Goal: Find specific page/section: Find specific page/section

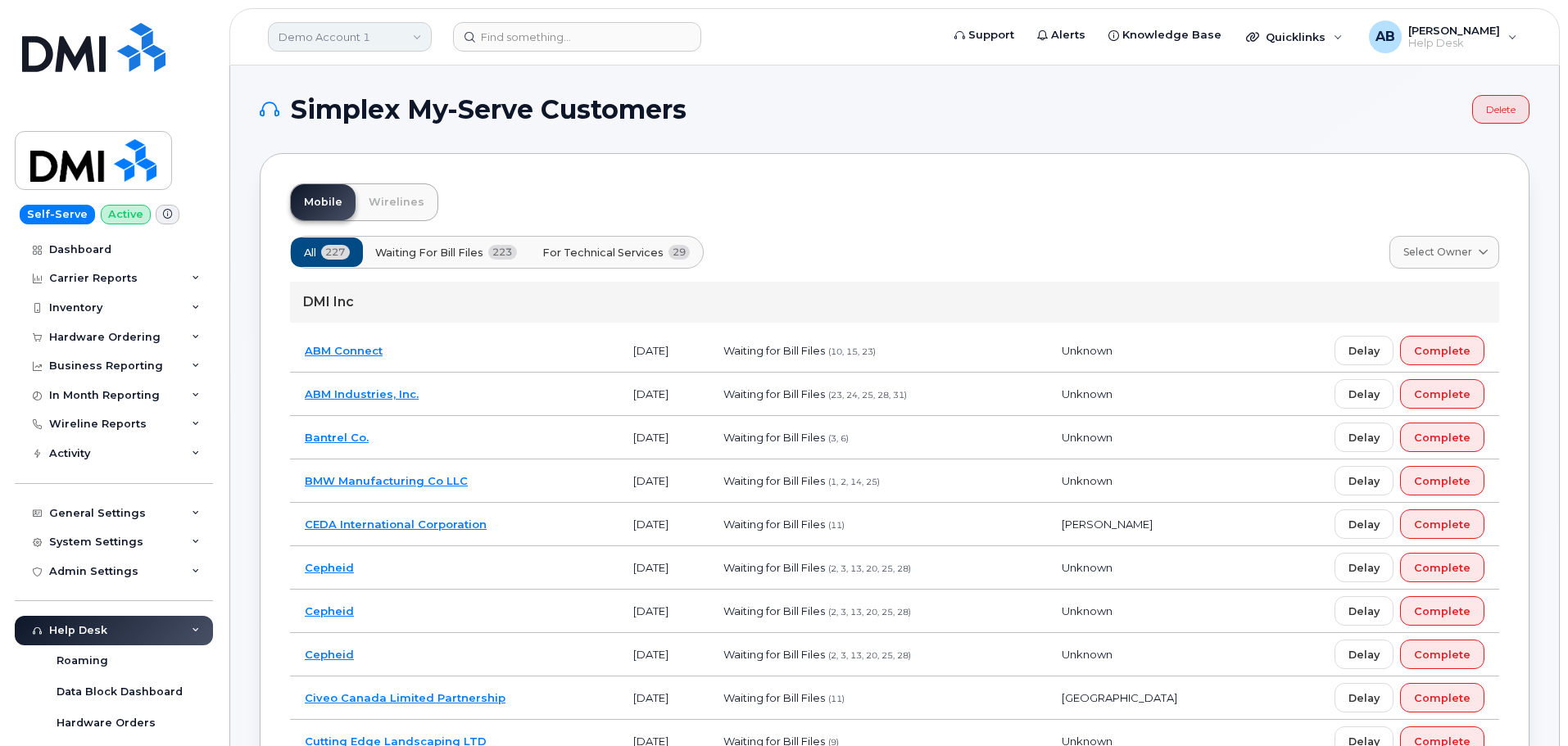
click at [382, 31] on link "Demo Account 1" at bounding box center [350, 36] width 164 height 29
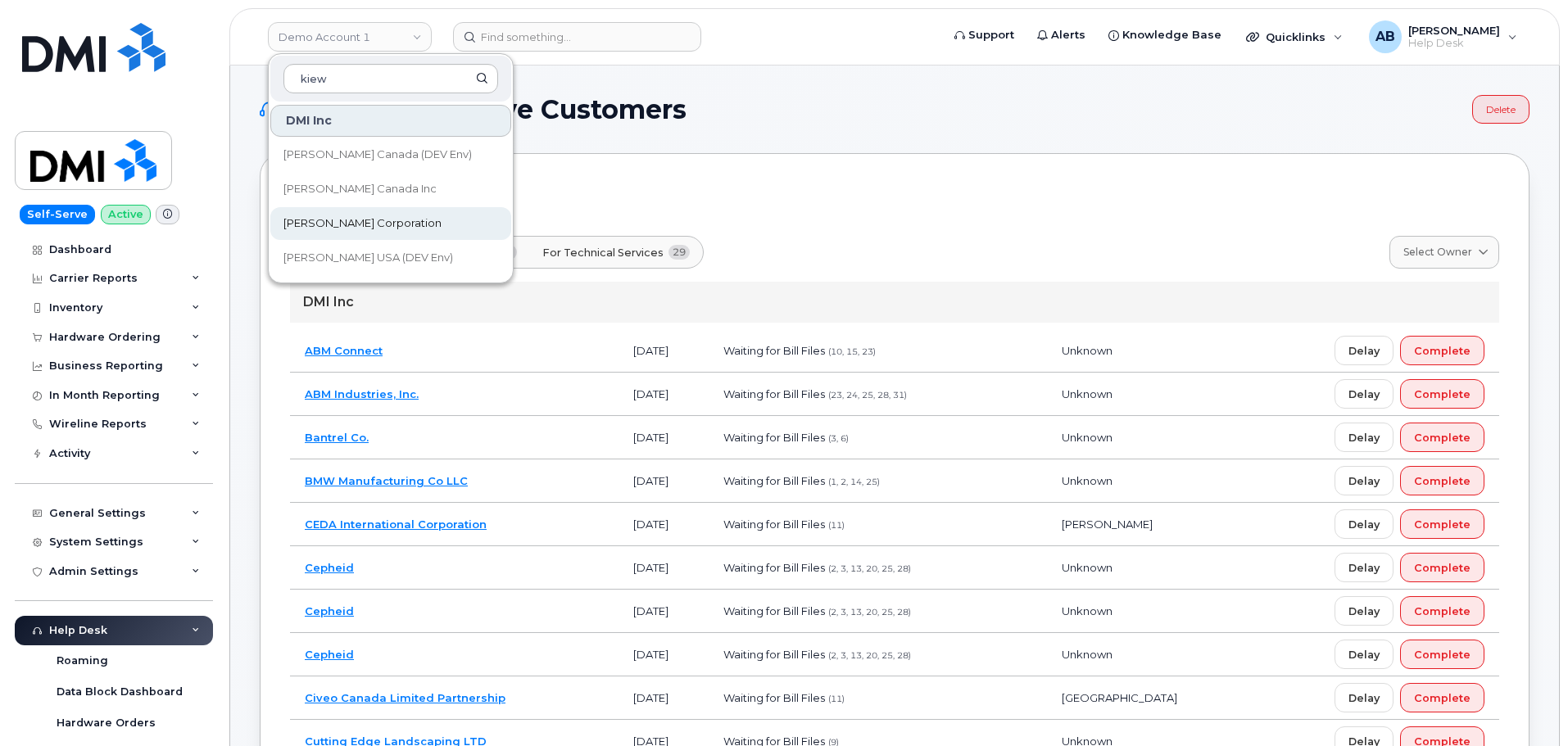
type input "kiew"
click at [373, 214] on link "Kiewit Corporation" at bounding box center [391, 223] width 240 height 33
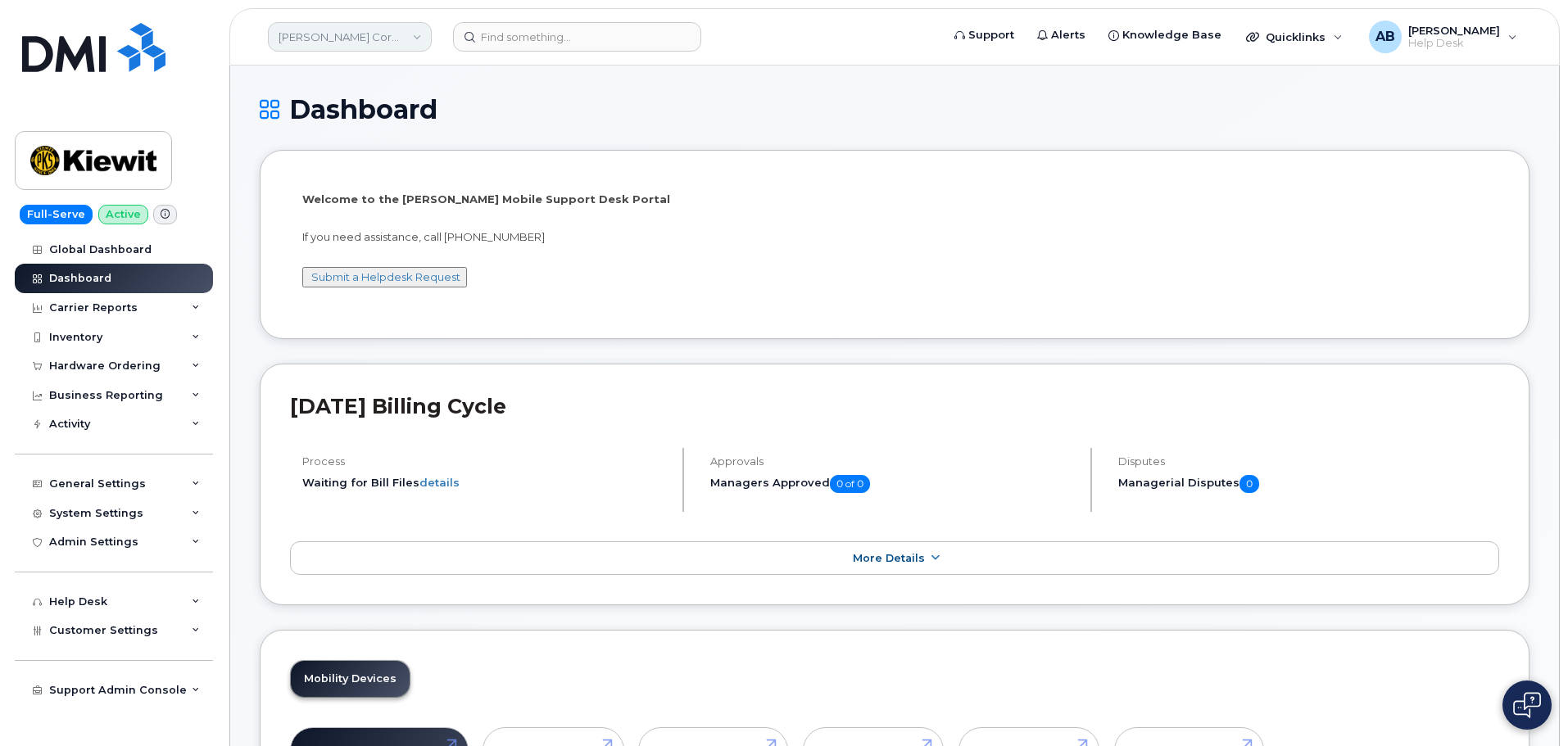
click at [365, 39] on link "Kiewit Corporation" at bounding box center [350, 36] width 164 height 29
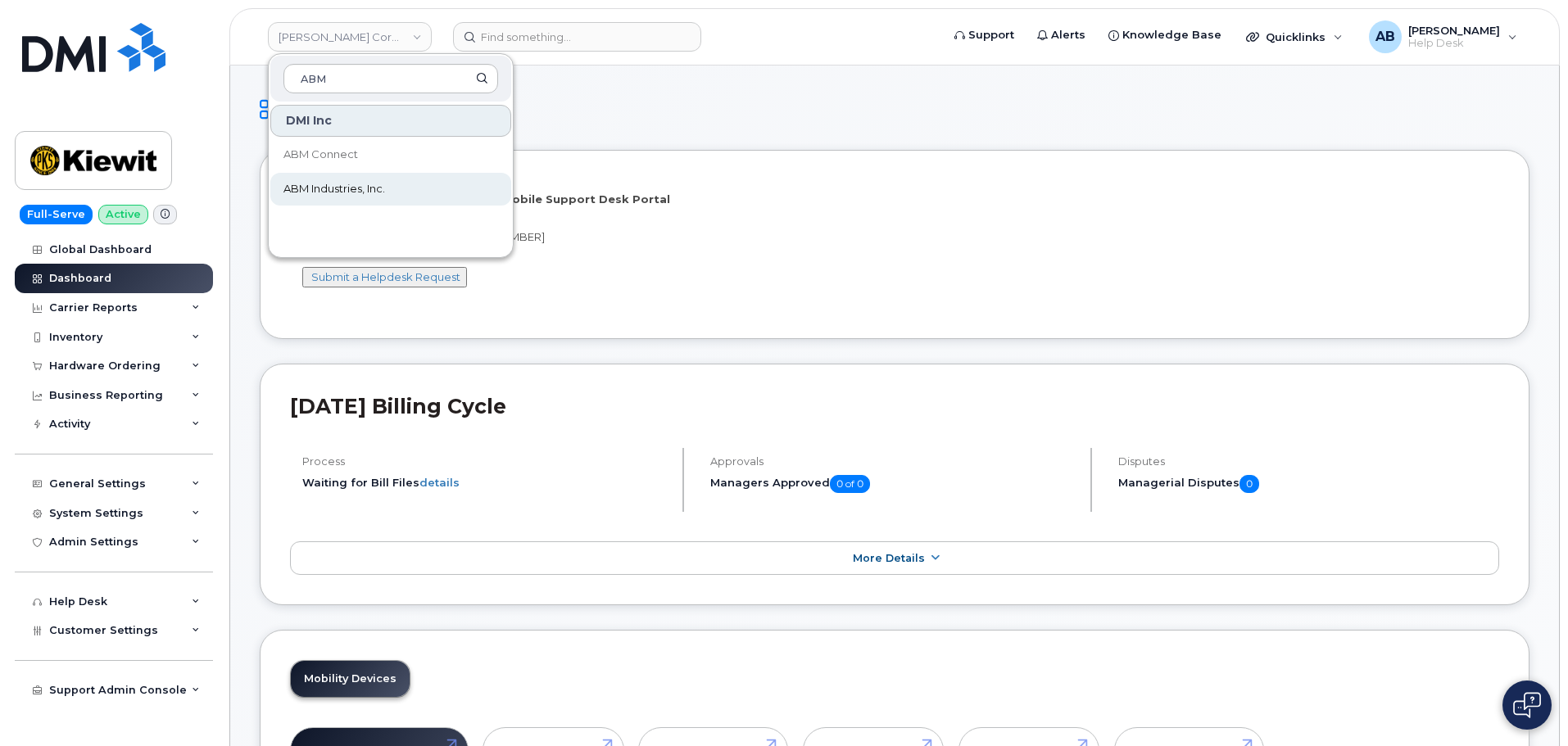
type input "ABM"
click at [322, 202] on link "ABM Industries, Inc." at bounding box center [391, 189] width 240 height 33
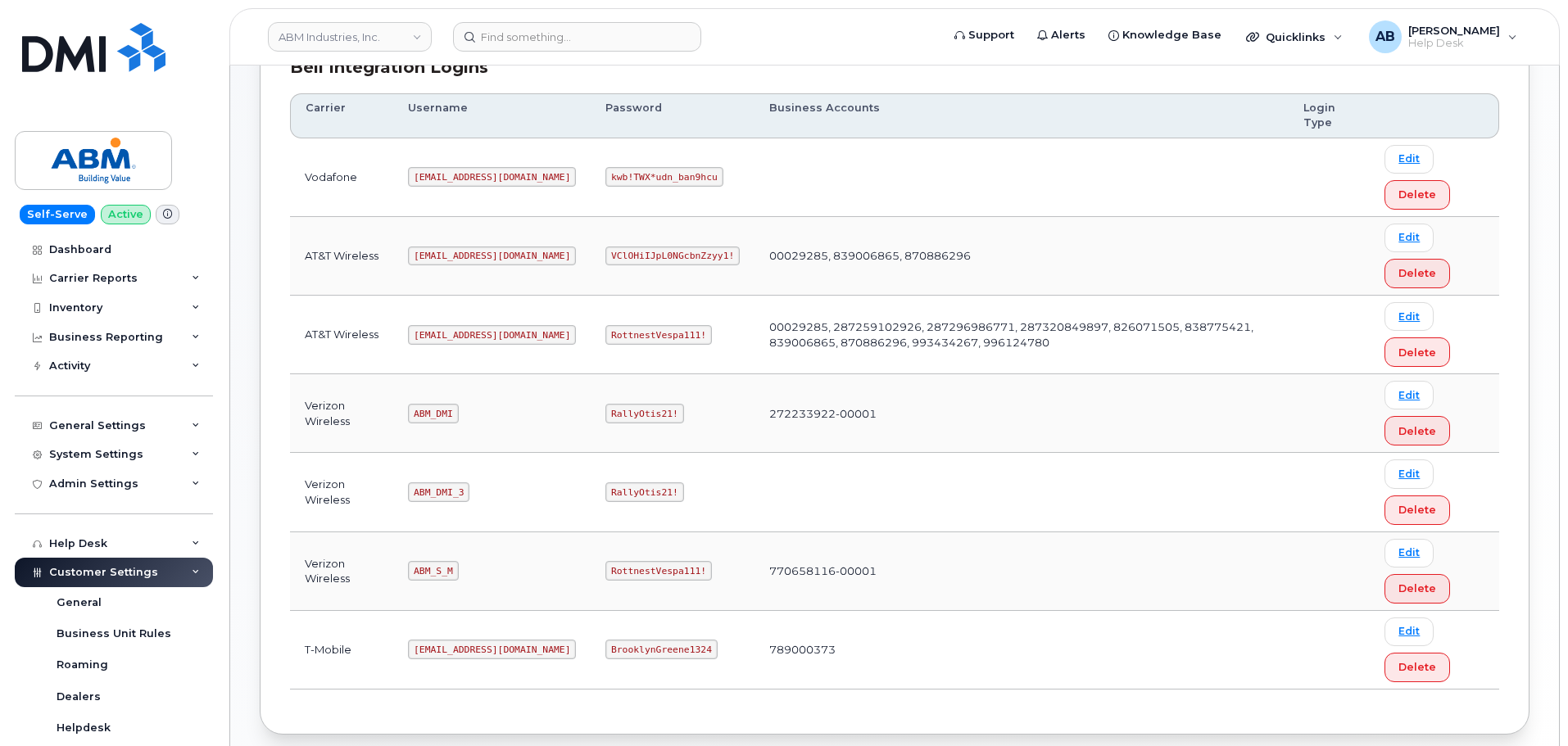
scroll to position [253, 0]
click at [437, 571] on code "ABM_S_M" at bounding box center [433, 569] width 50 height 20
copy code "ABM_S_M"
click at [623, 562] on code "RottnestVespa111!" at bounding box center [659, 569] width 107 height 20
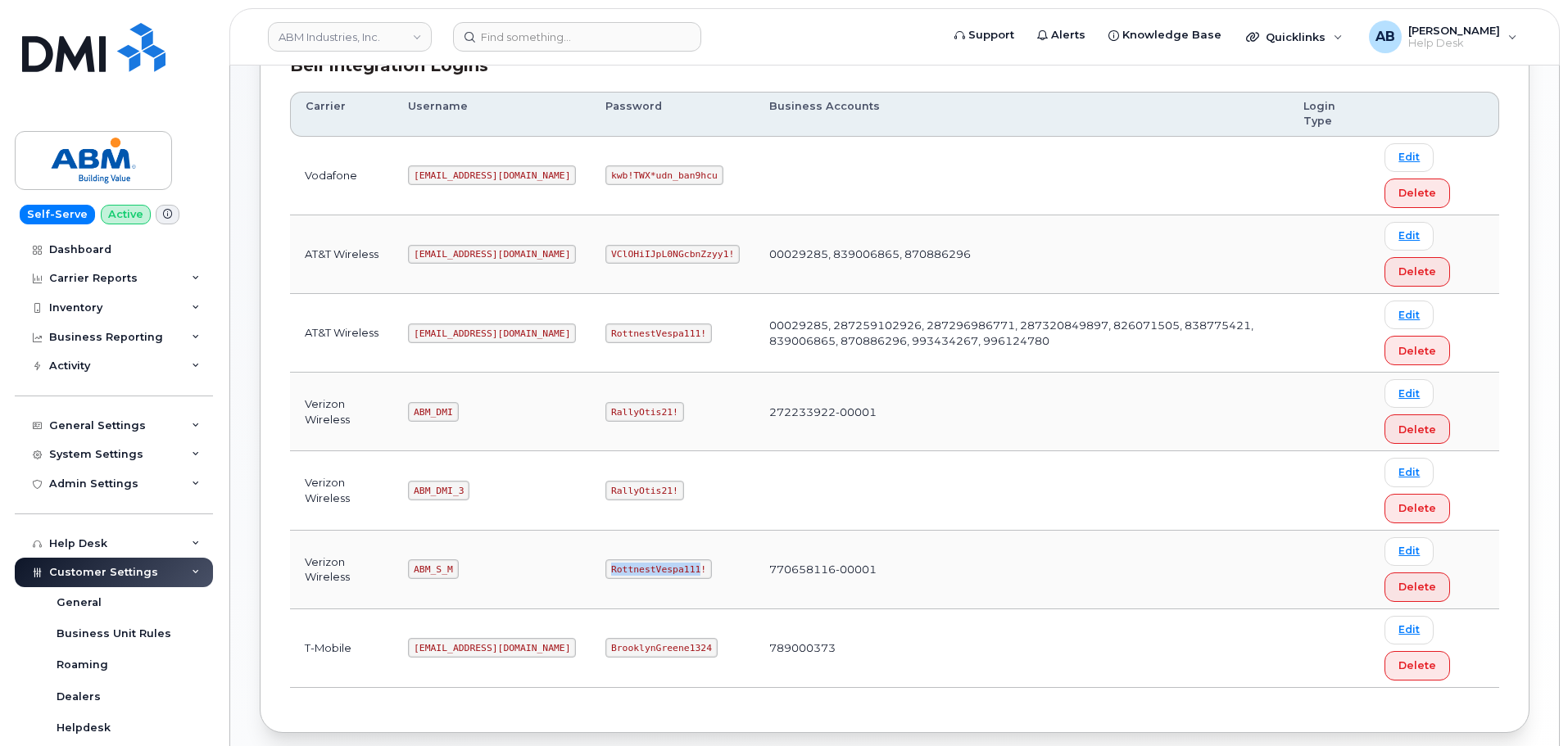
click at [623, 562] on code "RottnestVespa111!" at bounding box center [659, 569] width 107 height 20
copy code "RottnestVespa111!"
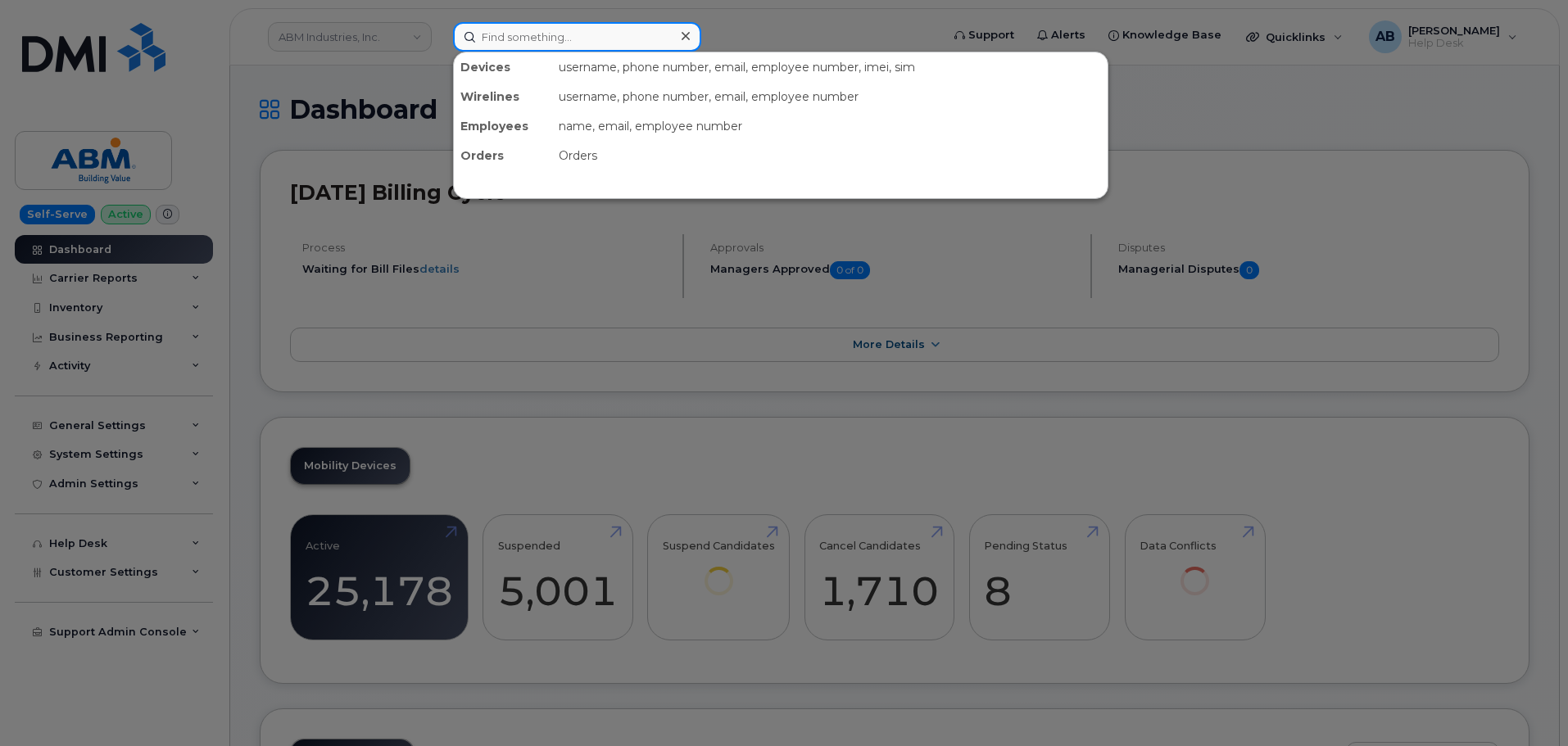
click at [573, 22] on input at bounding box center [576, 36] width 248 height 29
type input "k"
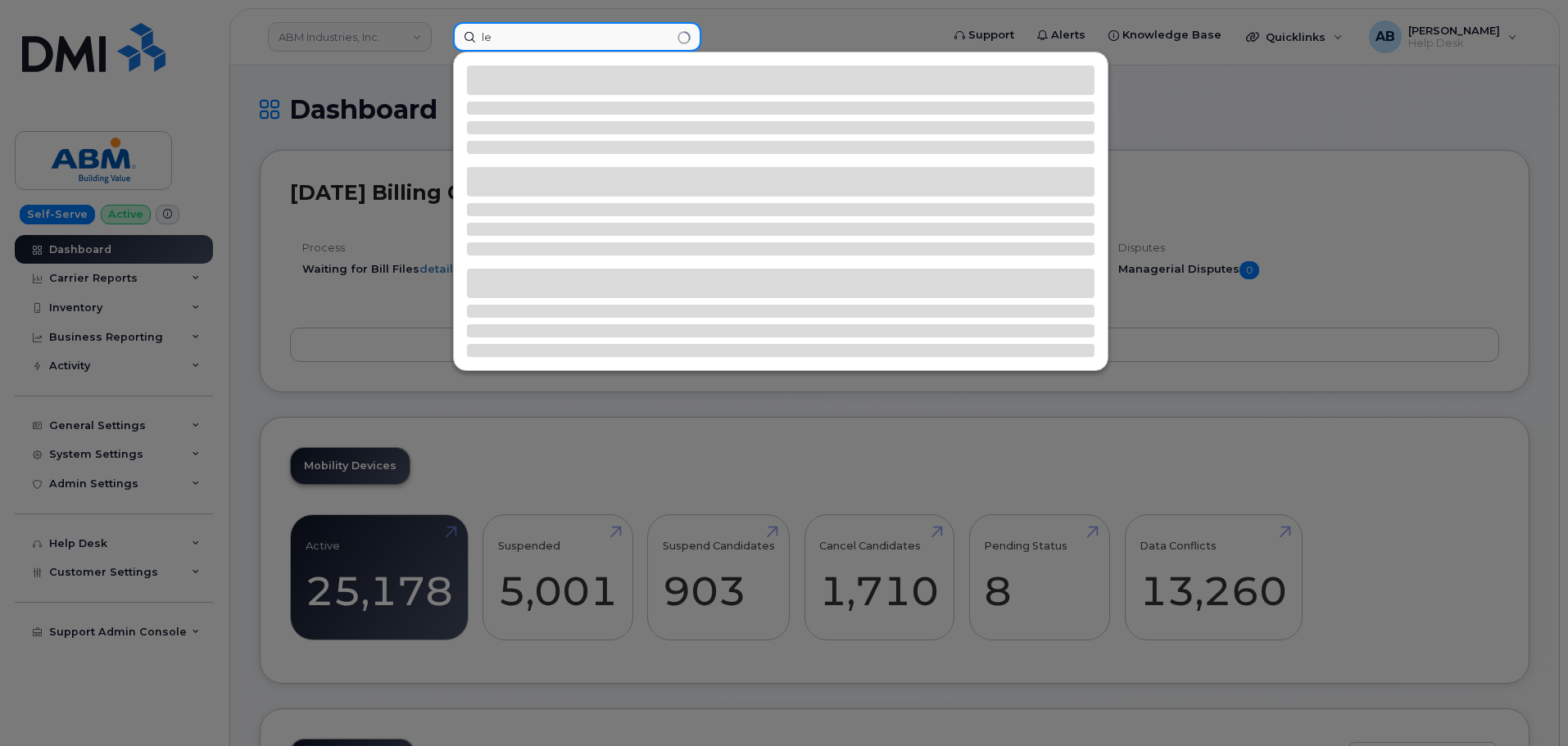
type input "l"
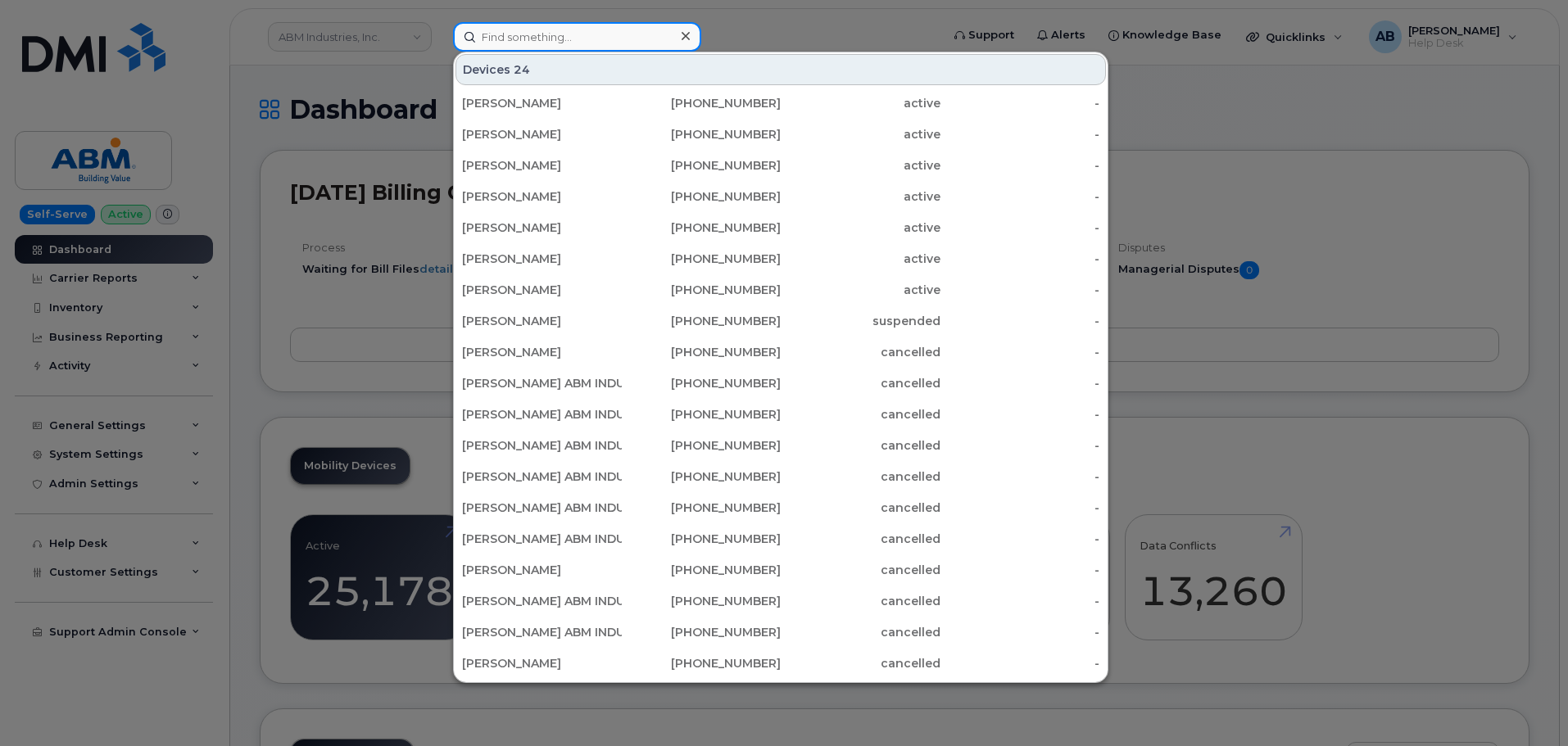
paste input "2148856706"
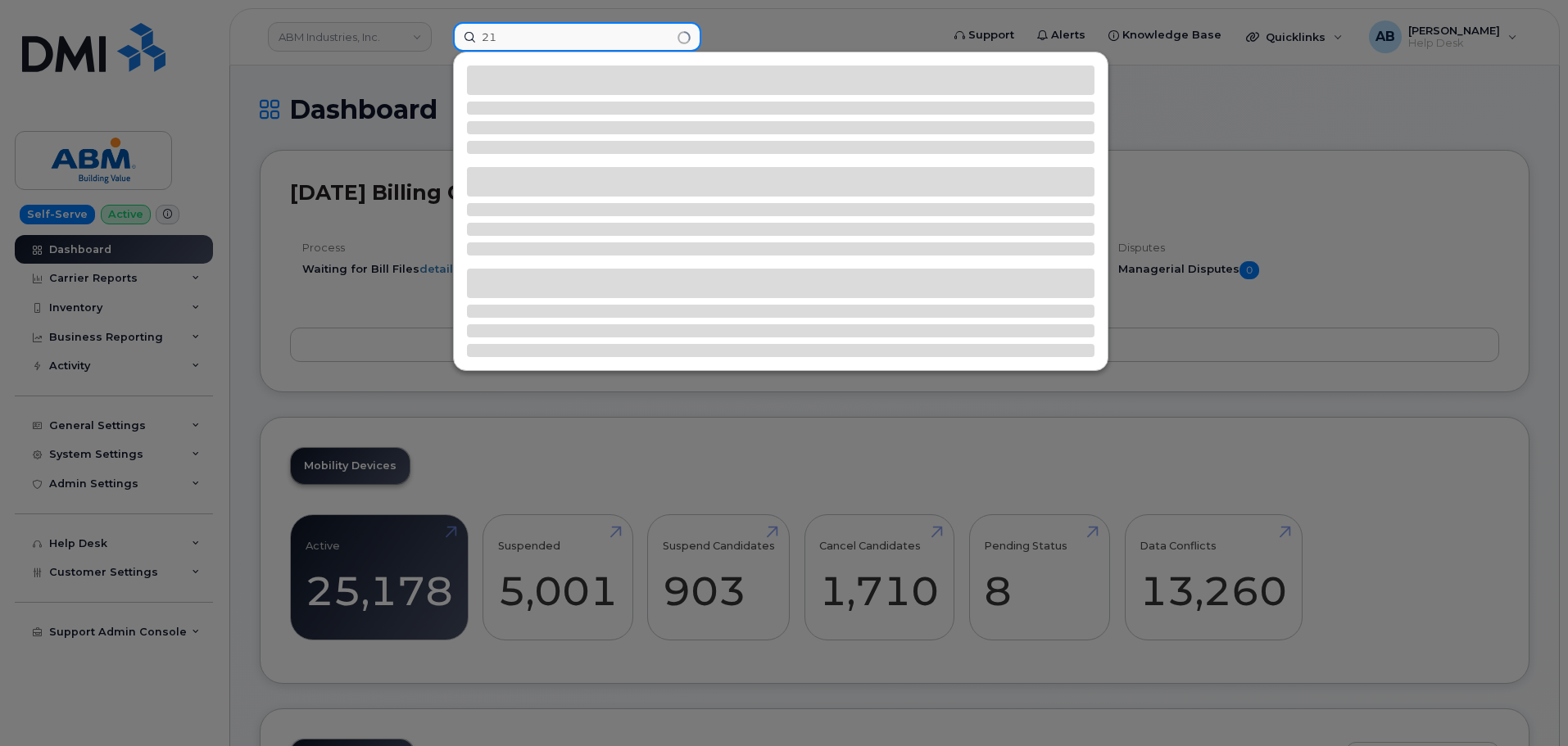
type input "2"
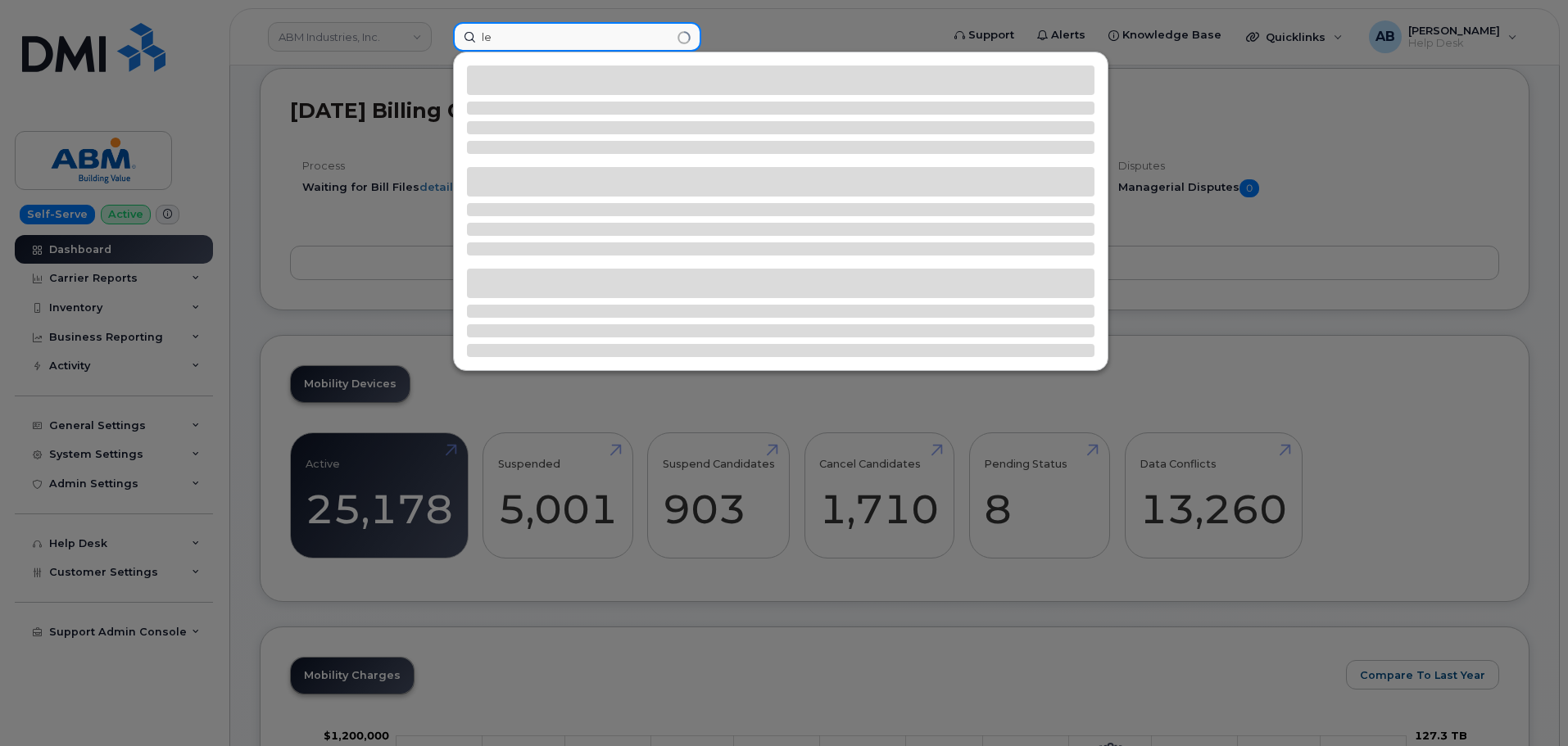
type input "l"
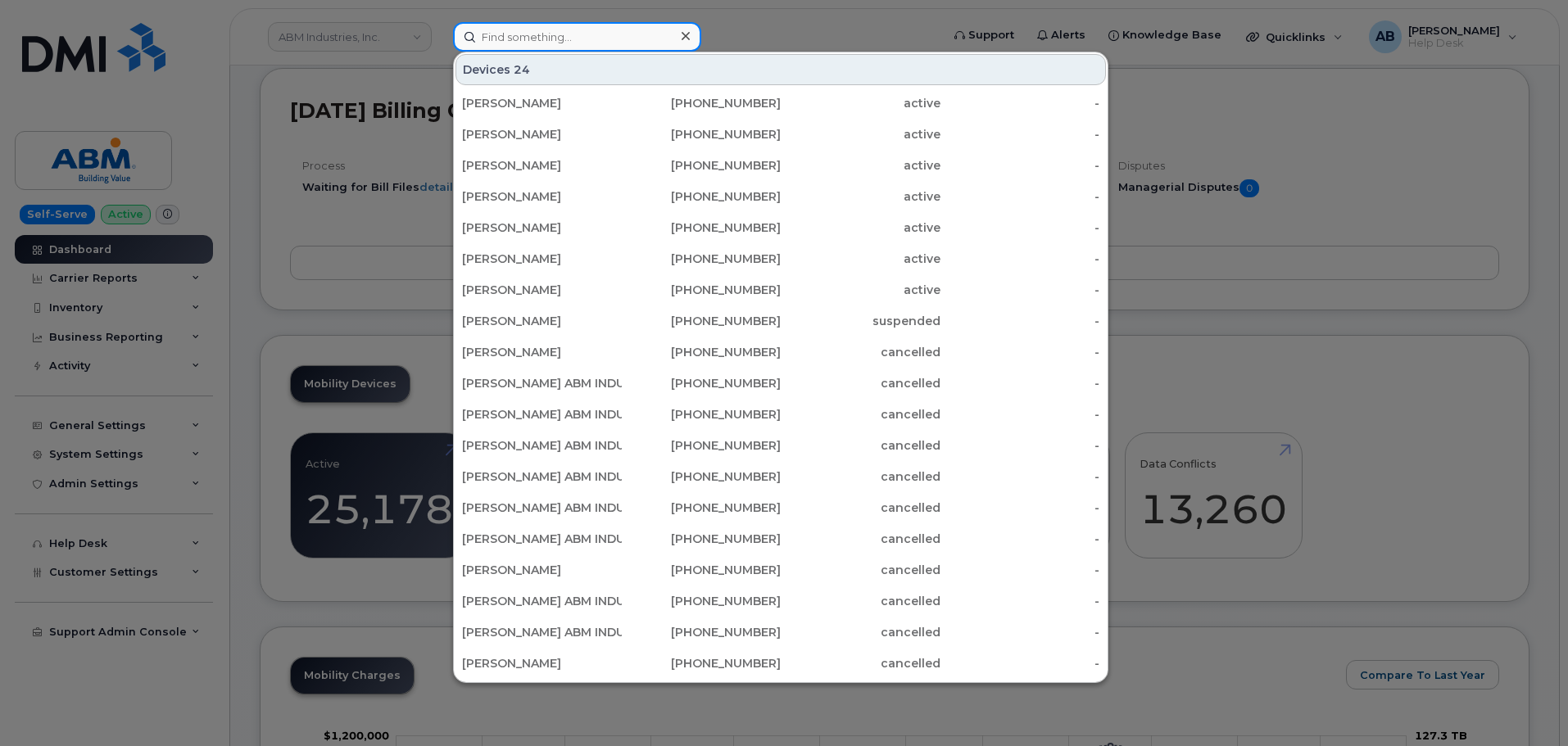
type input "2"
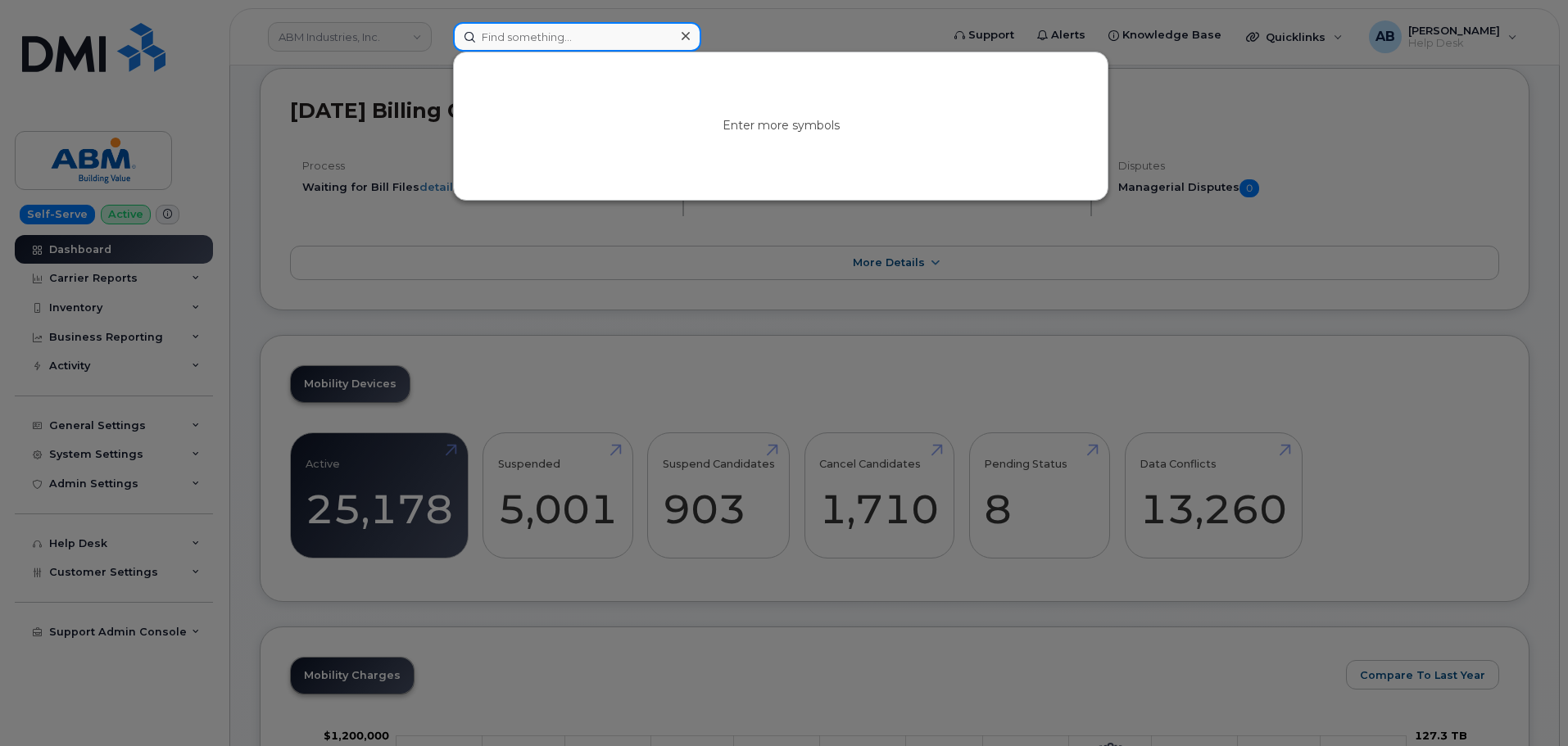
paste input "2148856706"
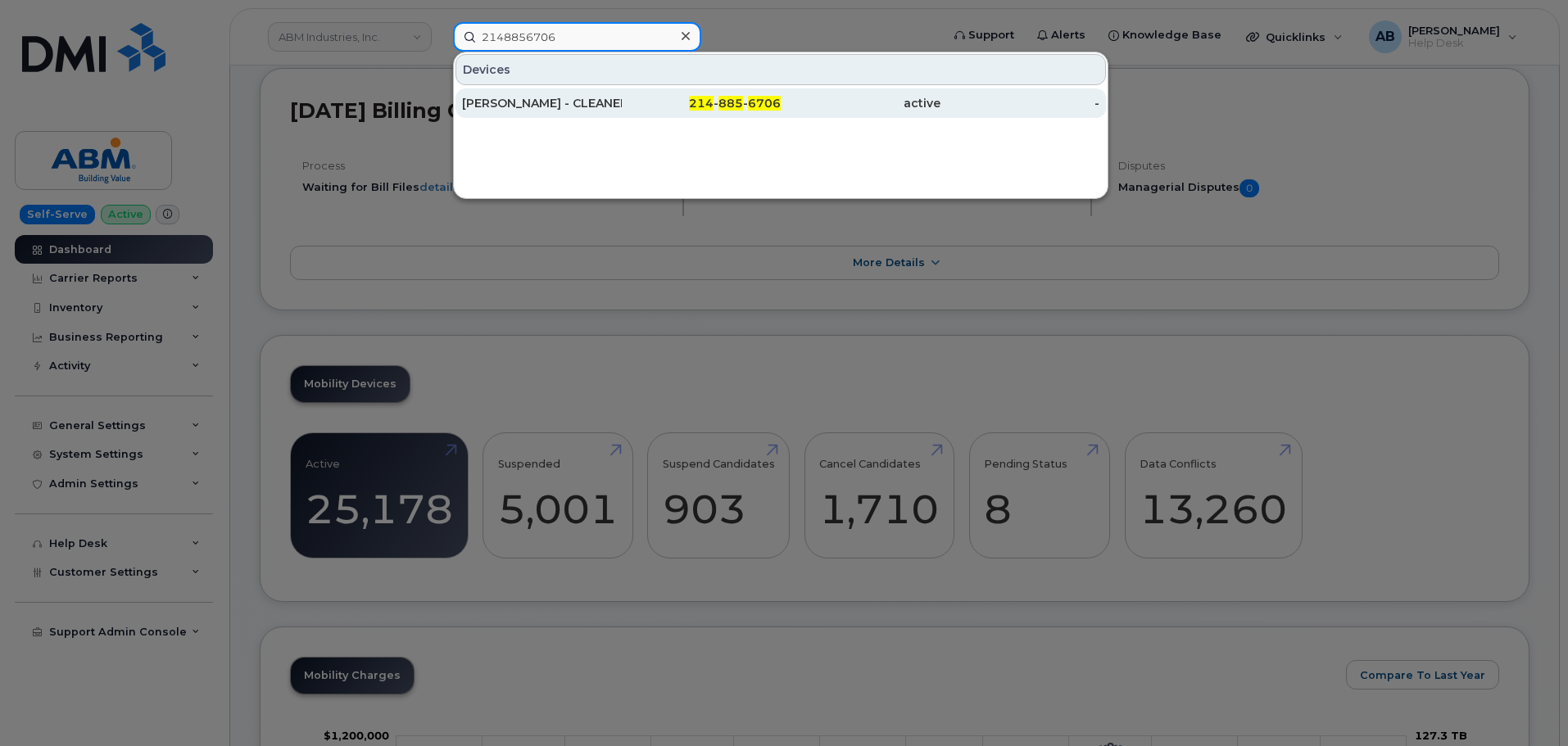
type input "2148856706"
click at [602, 106] on div "[PERSON_NAME] - CLEANER LJ" at bounding box center [541, 103] width 159 height 17
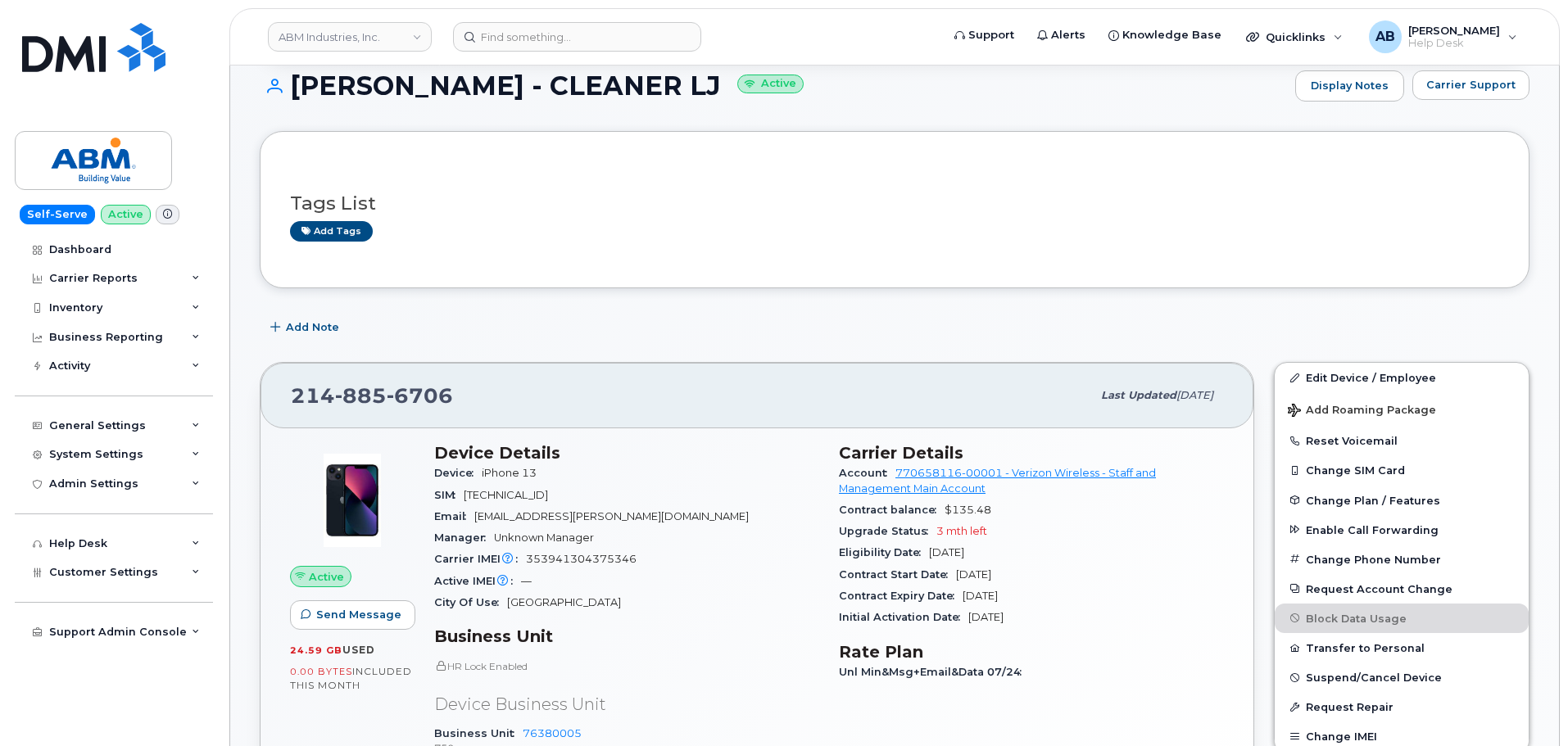
scroll to position [245, 0]
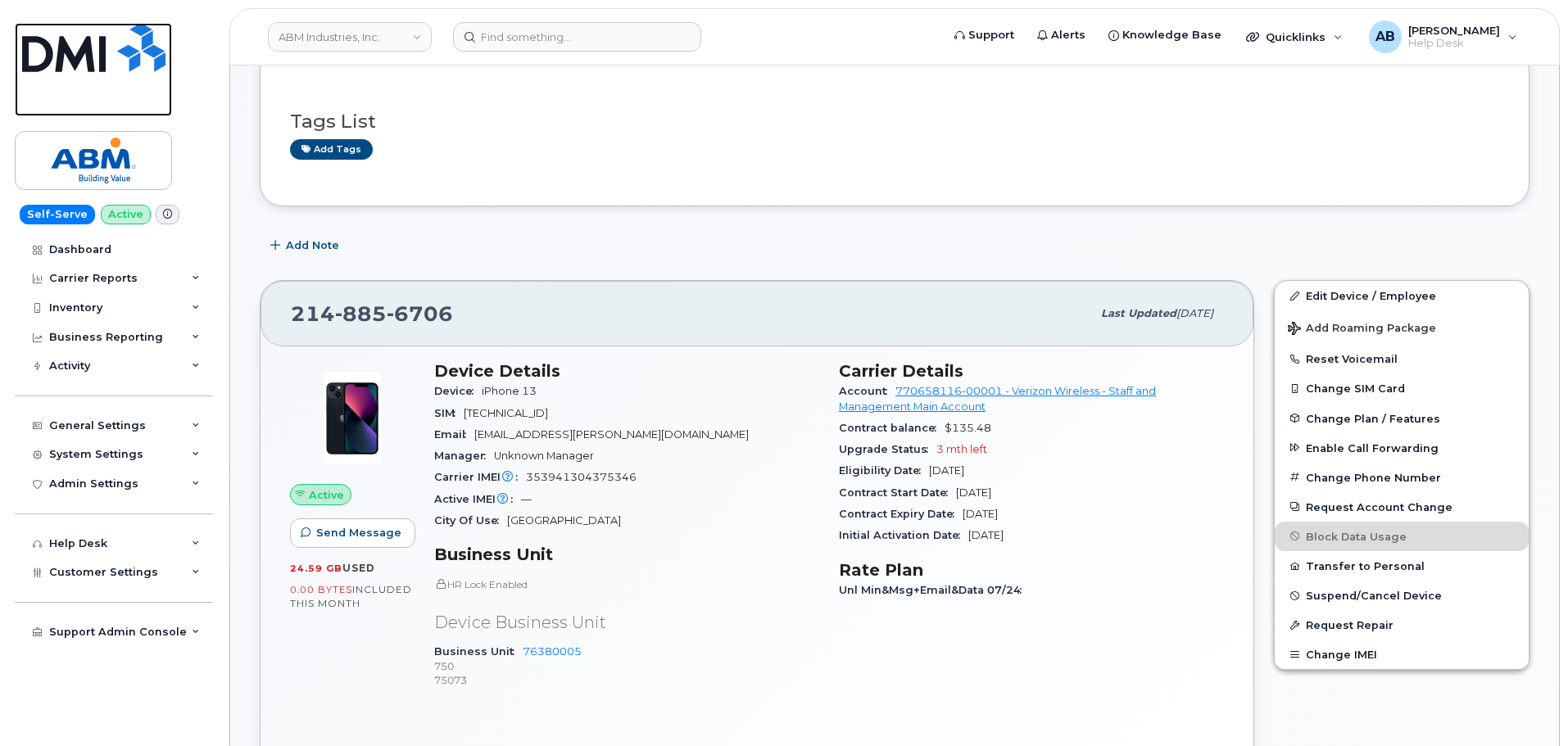
click at [89, 45] on img at bounding box center [94, 47] width 144 height 49
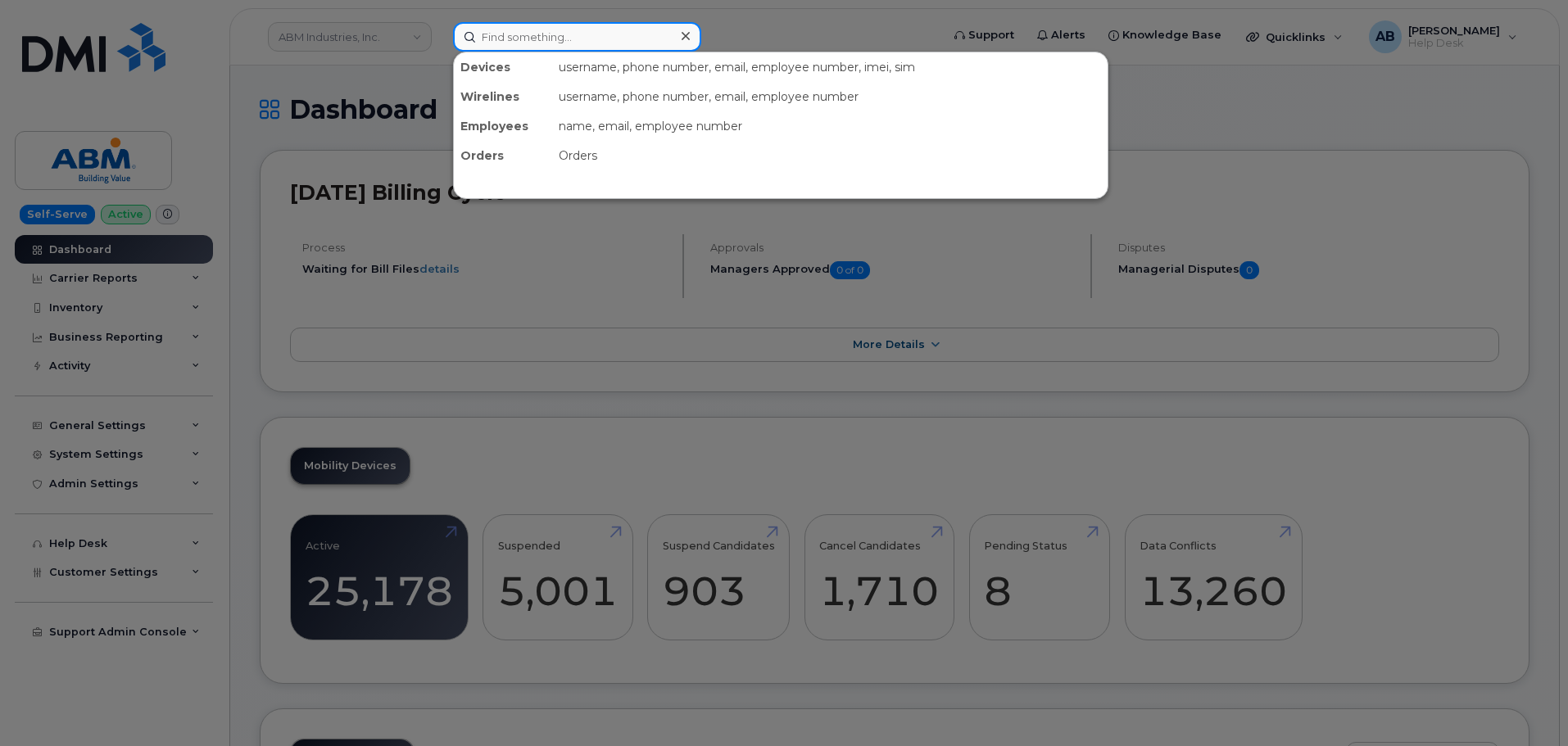
click at [575, 38] on input at bounding box center [576, 36] width 248 height 29
paste input "2148856706"
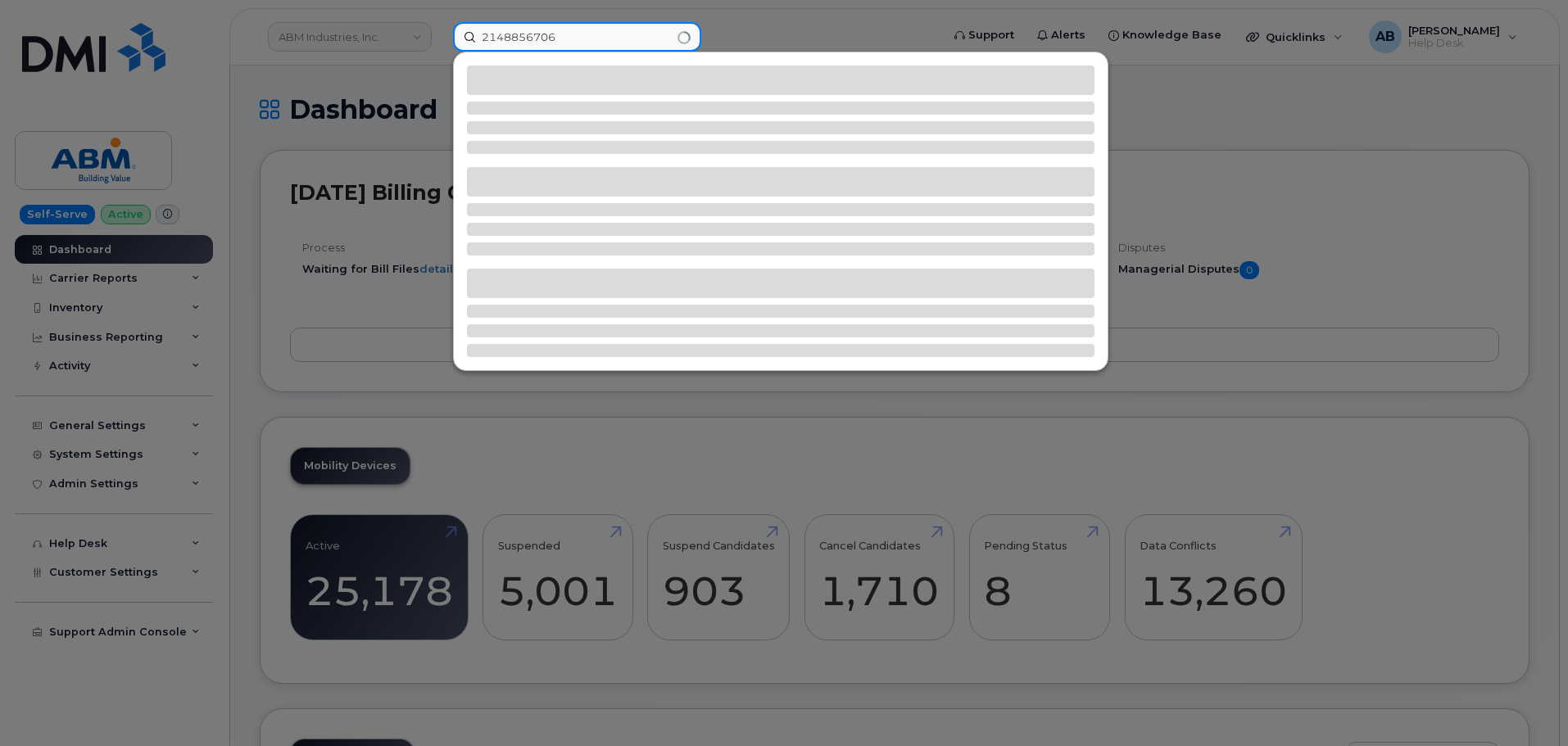
type input "2148856706"
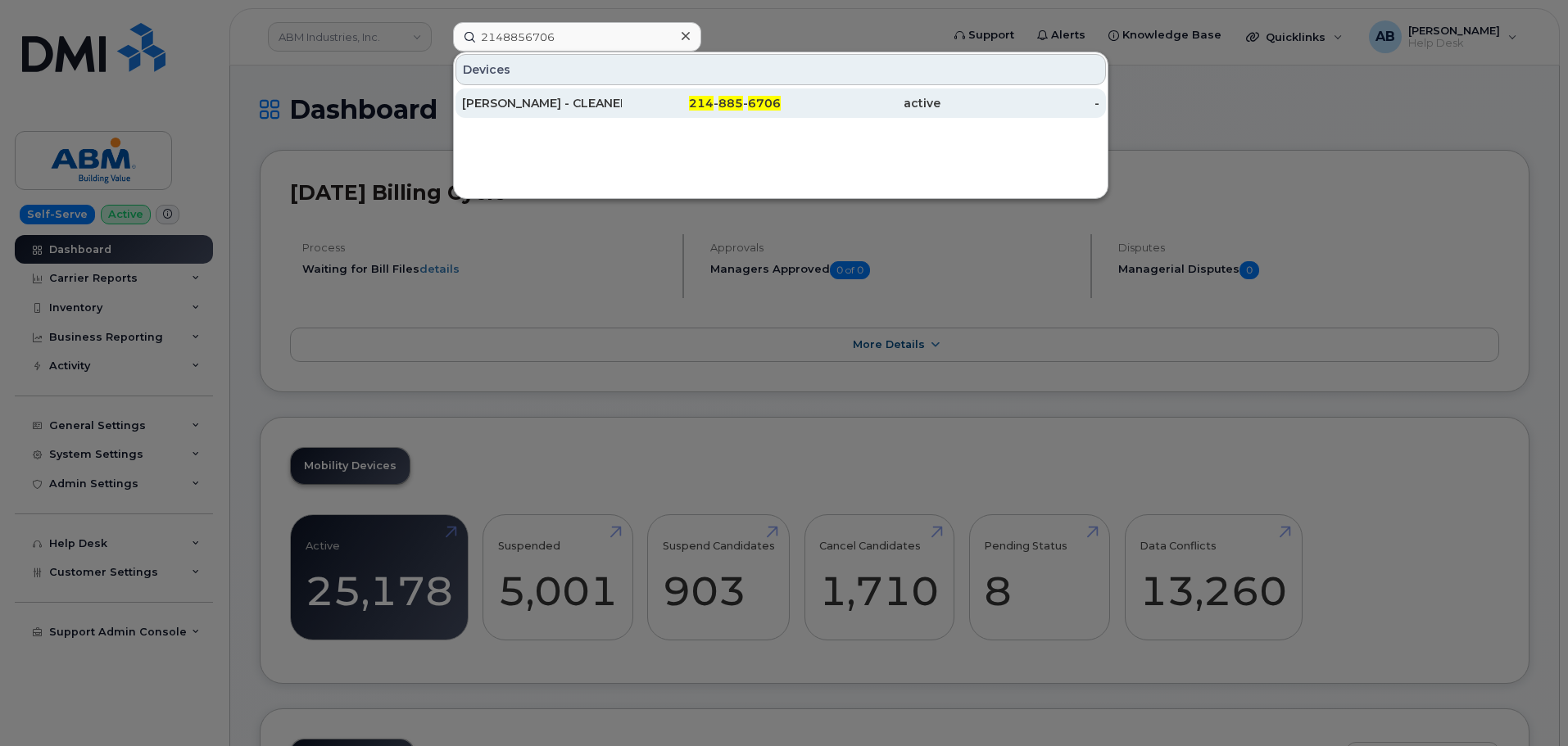
click at [608, 105] on div "[PERSON_NAME] - CLEANER LJ" at bounding box center [541, 103] width 159 height 17
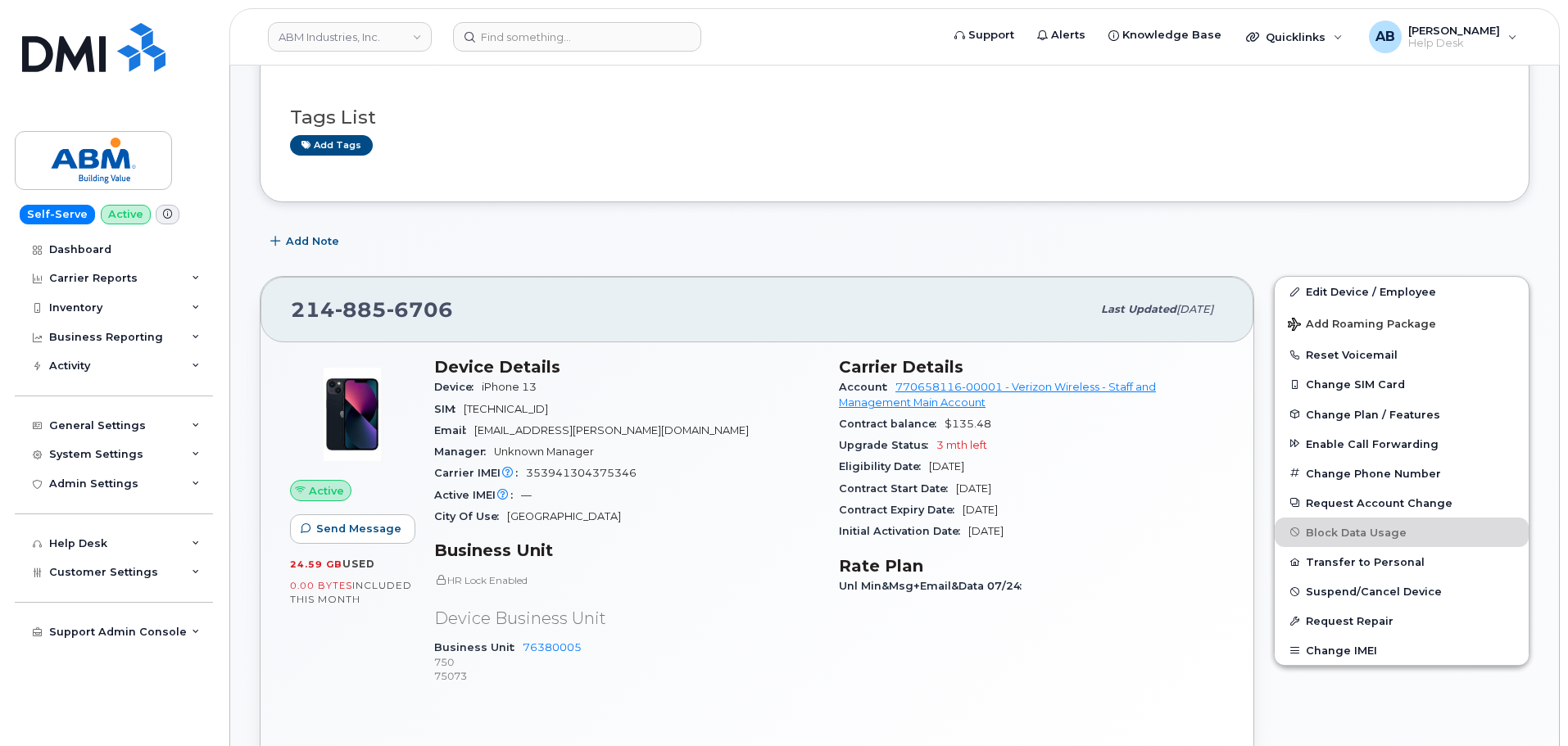
scroll to position [221, 0]
